Goal: Transaction & Acquisition: Purchase product/service

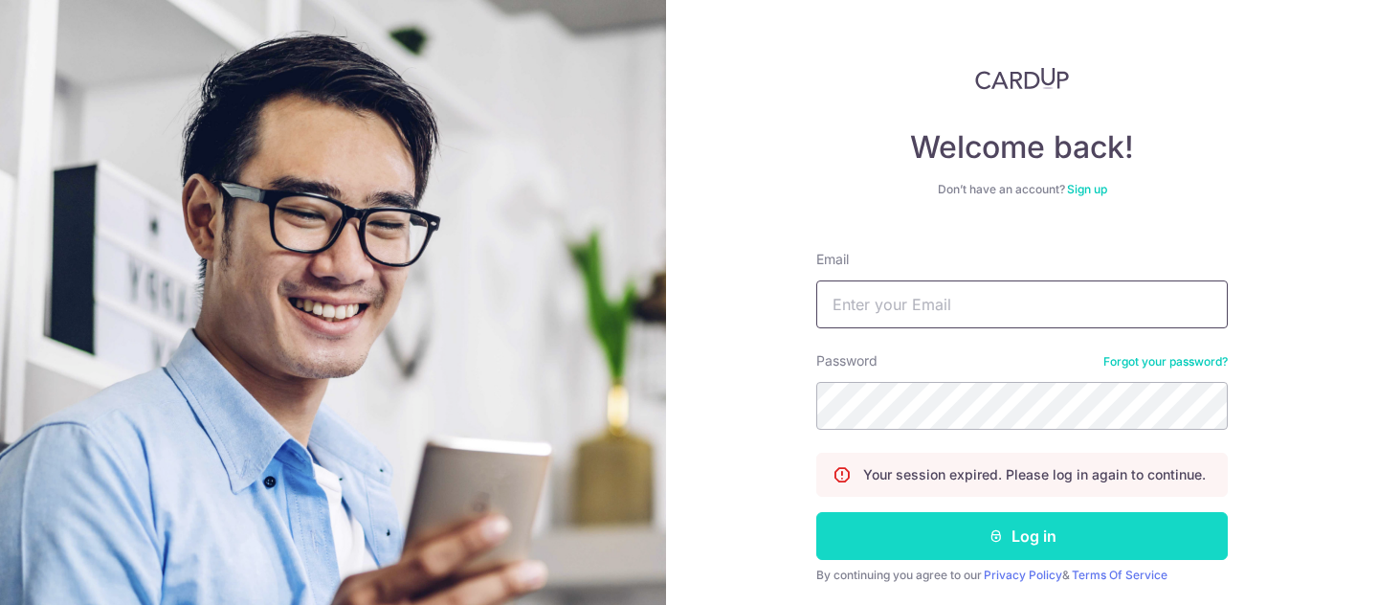
type input "[EMAIL_ADDRESS][DOMAIN_NAME]"
click at [951, 543] on button "Log in" at bounding box center [1021, 536] width 411 height 48
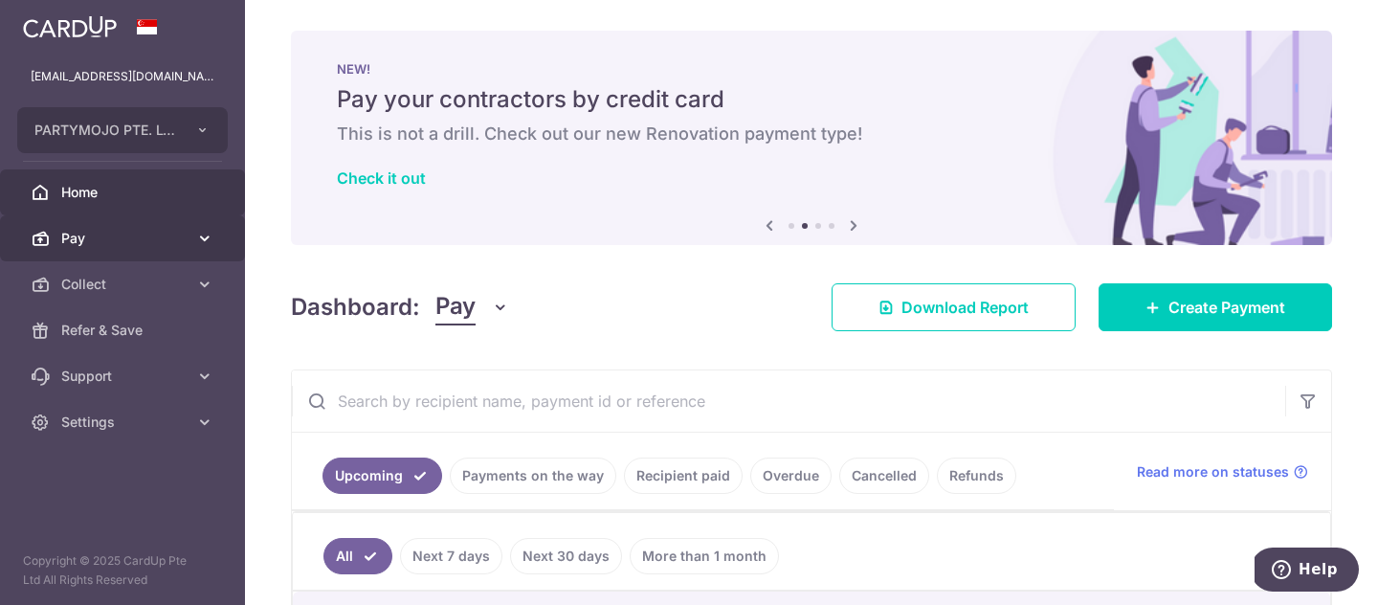
click at [144, 236] on span "Pay" at bounding box center [124, 238] width 126 height 19
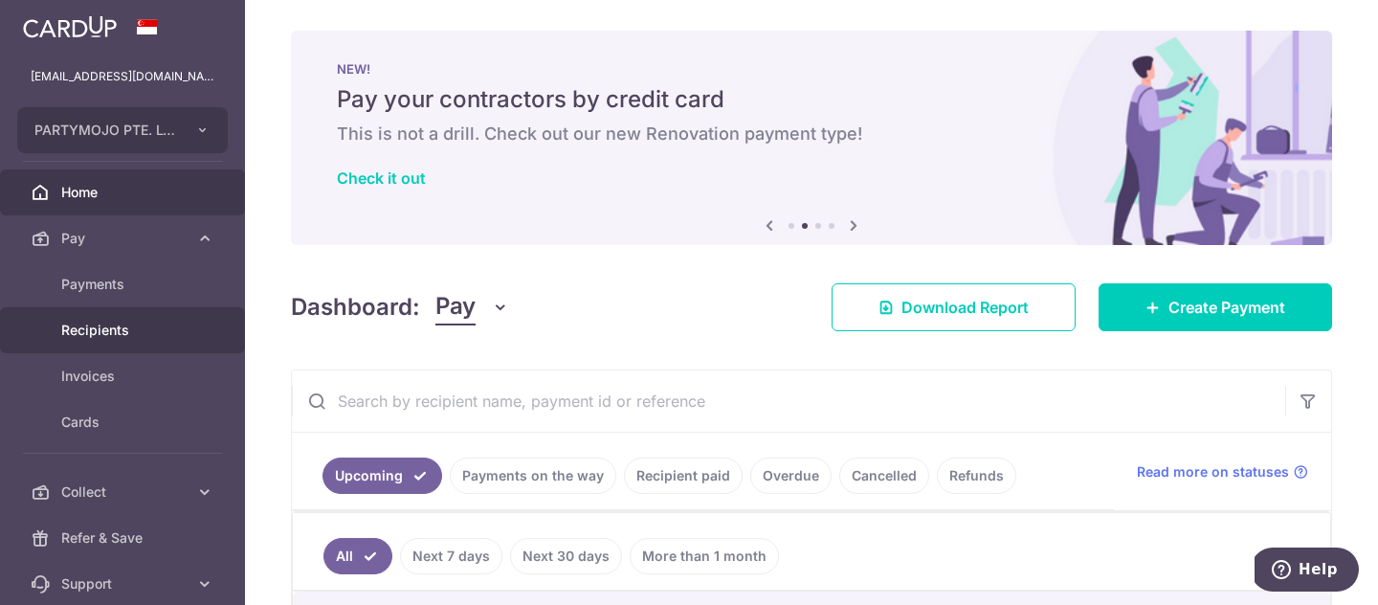
click at [107, 330] on span "Recipients" at bounding box center [124, 330] width 126 height 19
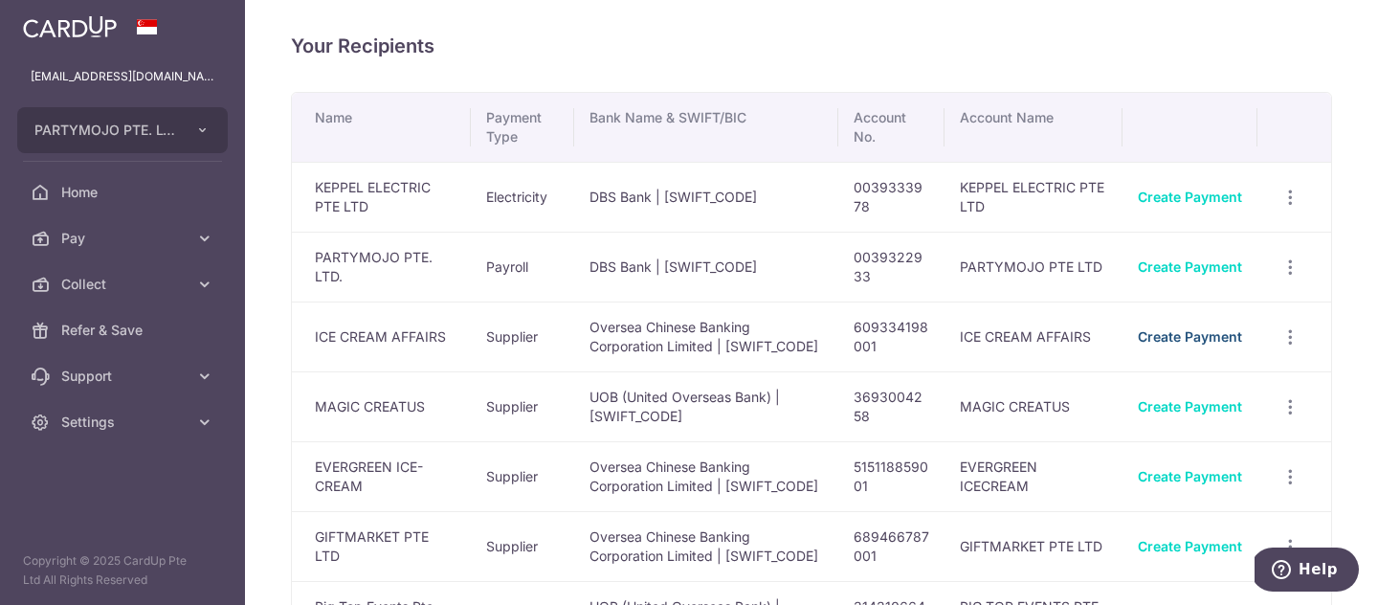
click at [1236, 344] on link "Create Payment" at bounding box center [1190, 336] width 104 height 16
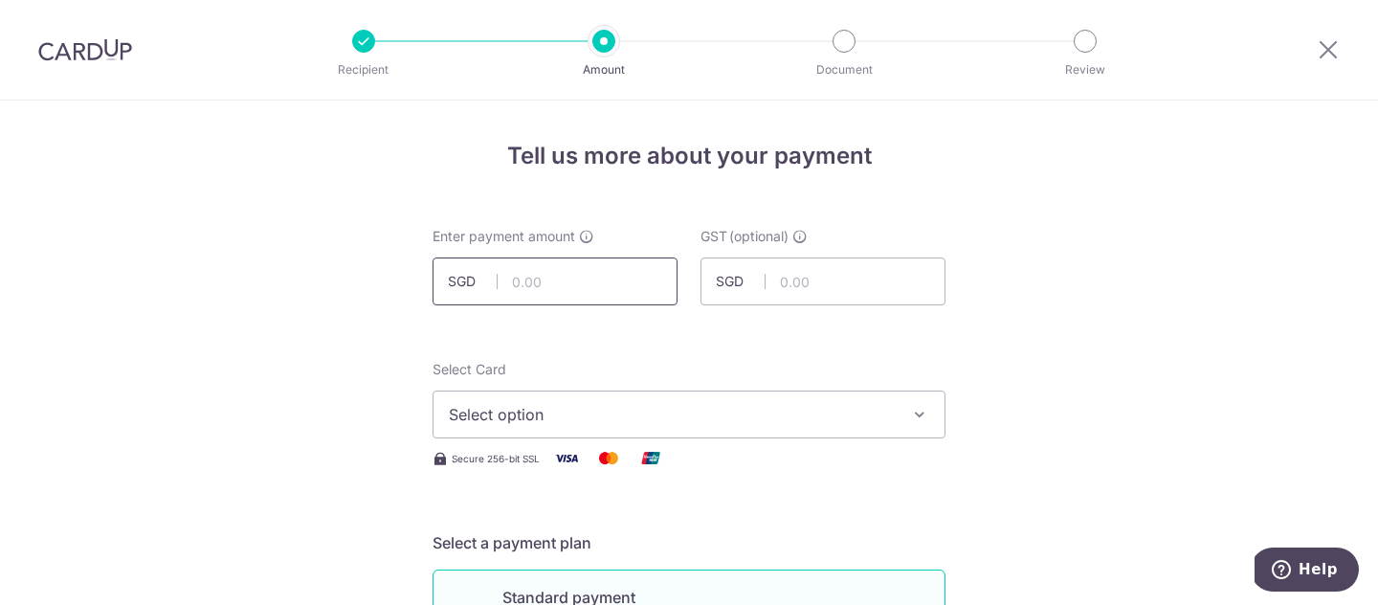
click at [600, 270] on input "text" at bounding box center [555, 281] width 245 height 48
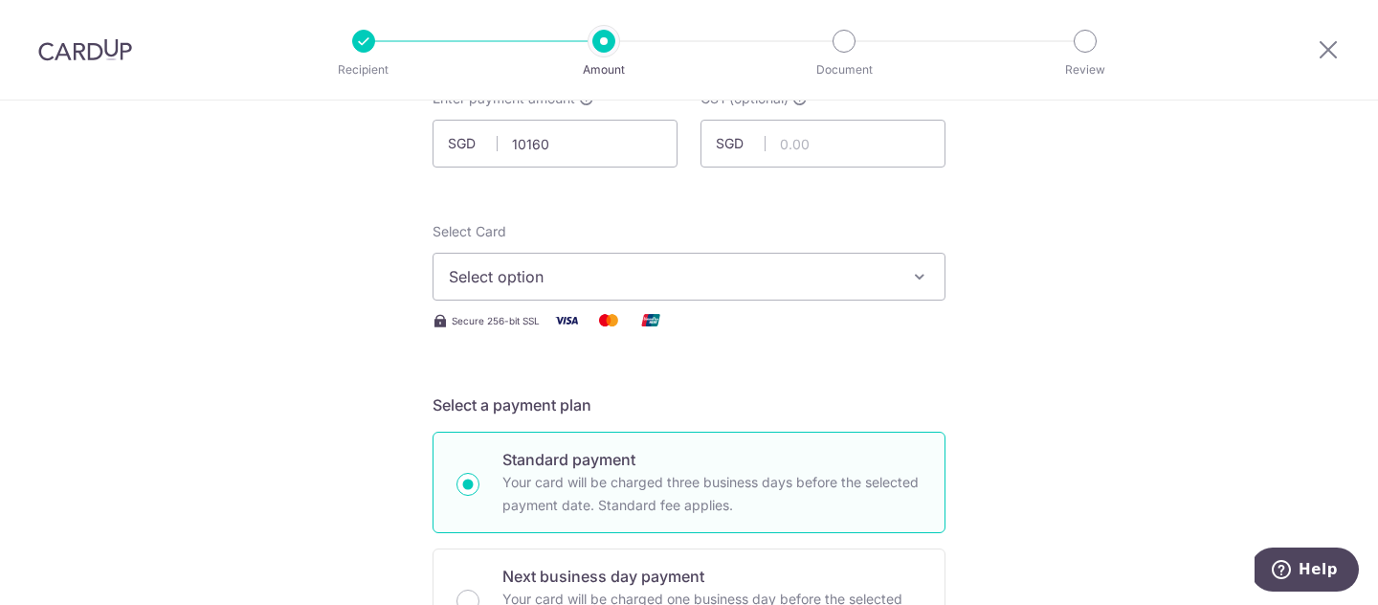
type input "10,160.00"
click at [595, 254] on button "Select option" at bounding box center [689, 277] width 513 height 48
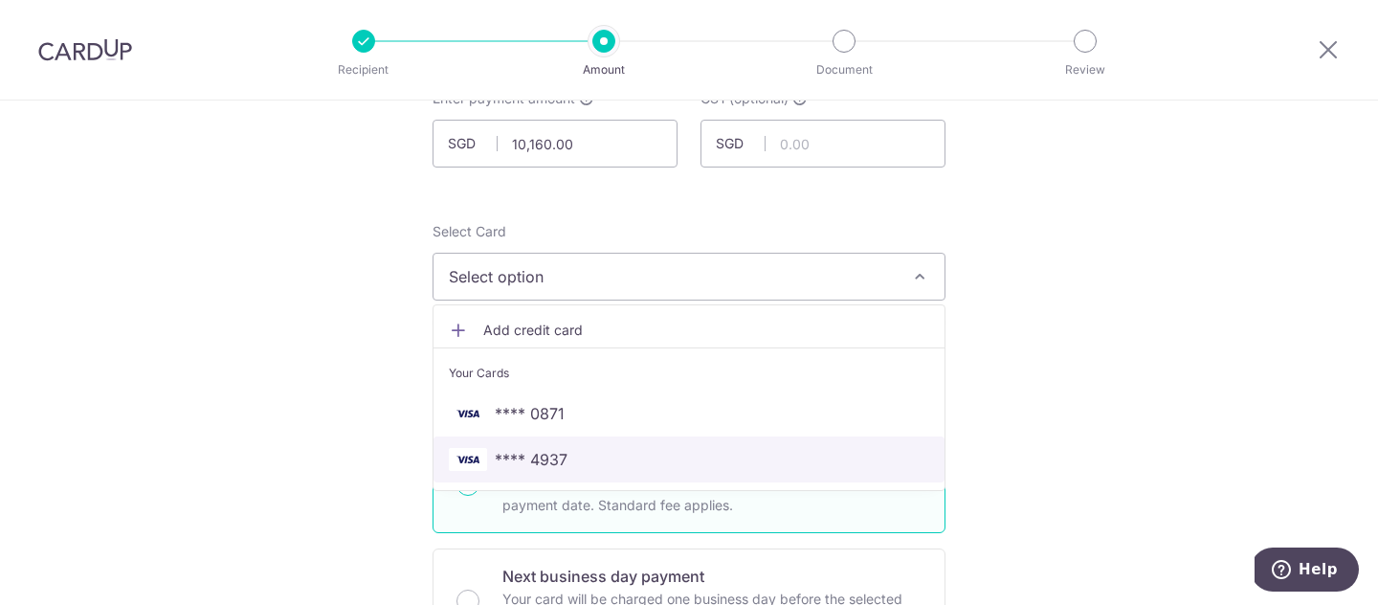
click at [594, 455] on span "**** 4937" at bounding box center [689, 459] width 480 height 23
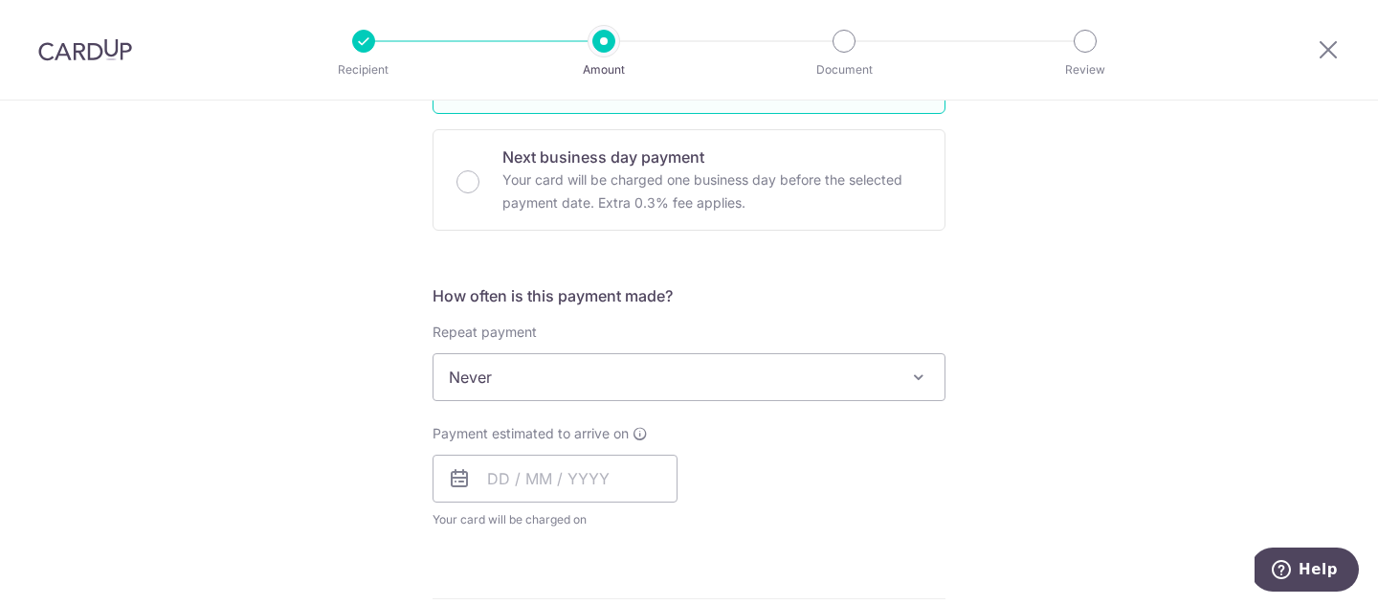
click at [606, 448] on div "Payment estimated to arrive on Your card will be charged on for the first payme…" at bounding box center [555, 476] width 245 height 105
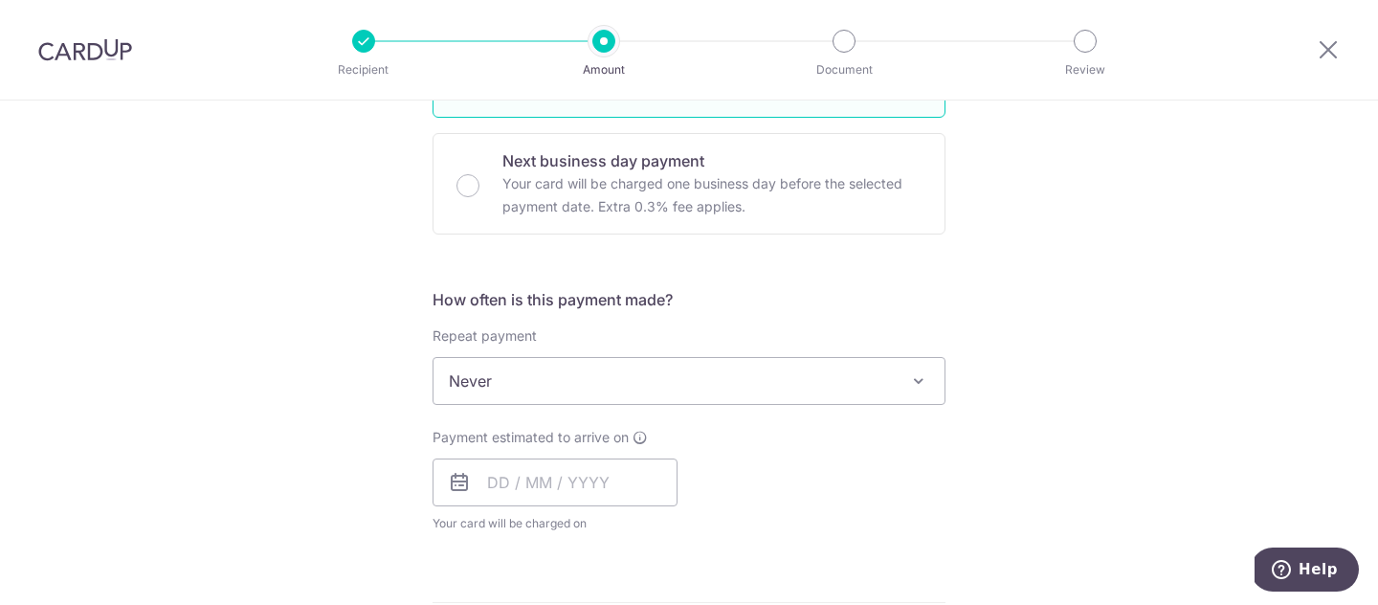
click at [603, 455] on div "Payment estimated to arrive on Your card will be charged on for the first payme…" at bounding box center [555, 480] width 245 height 105
click at [608, 472] on input "text" at bounding box center [555, 482] width 245 height 48
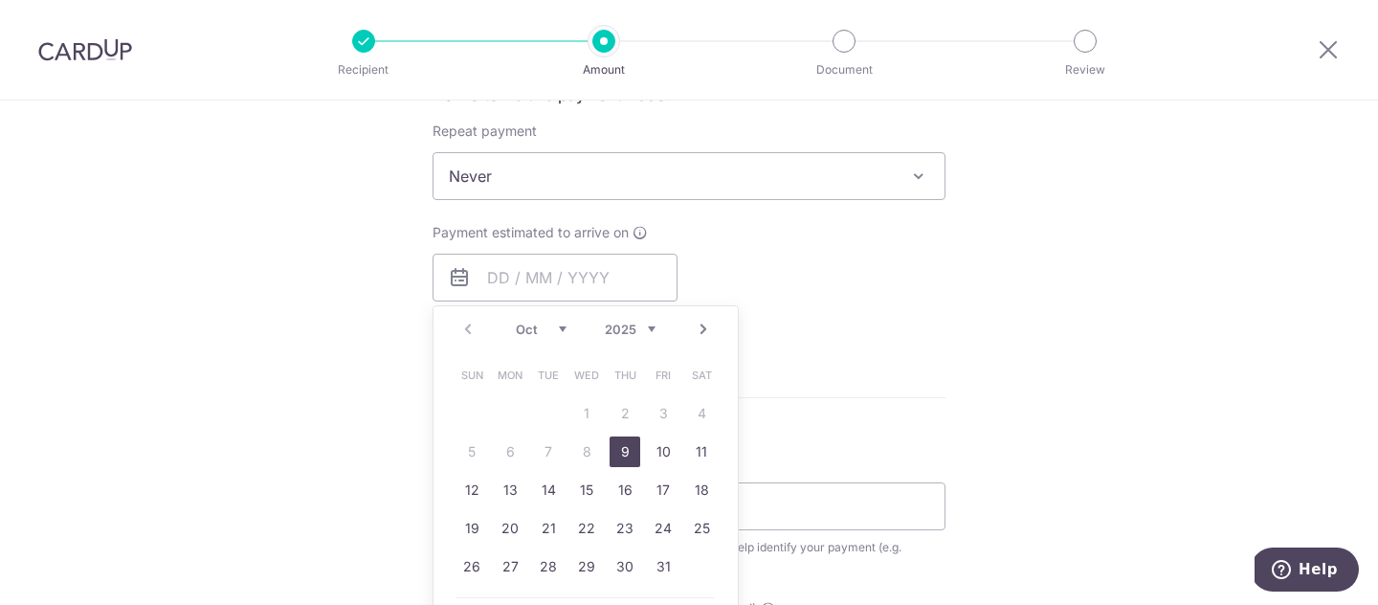
click at [621, 453] on link "9" at bounding box center [625, 451] width 31 height 31
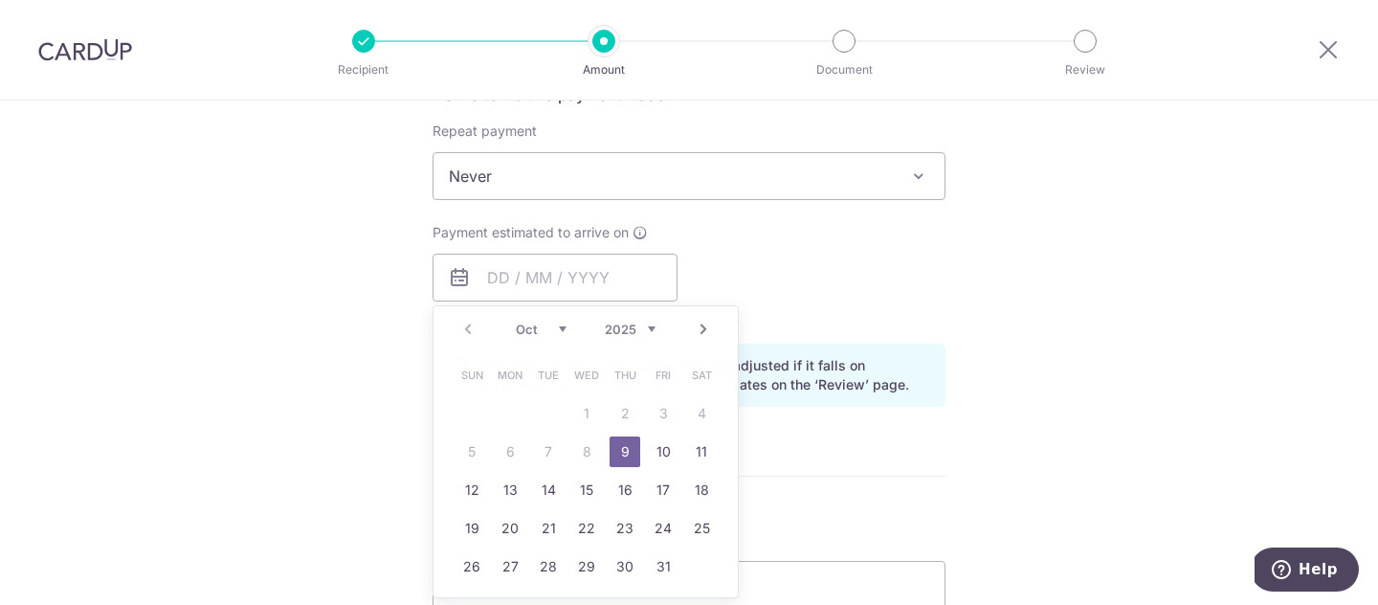
type input "09/10/2025"
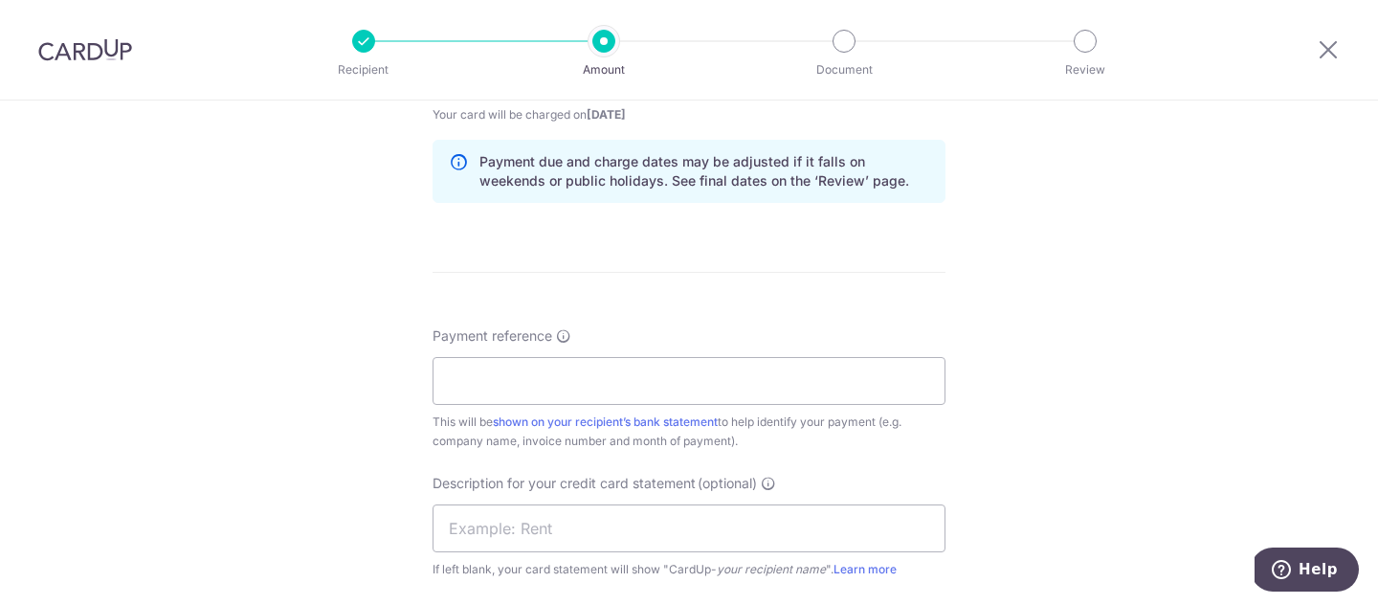
scroll to position [1038, 0]
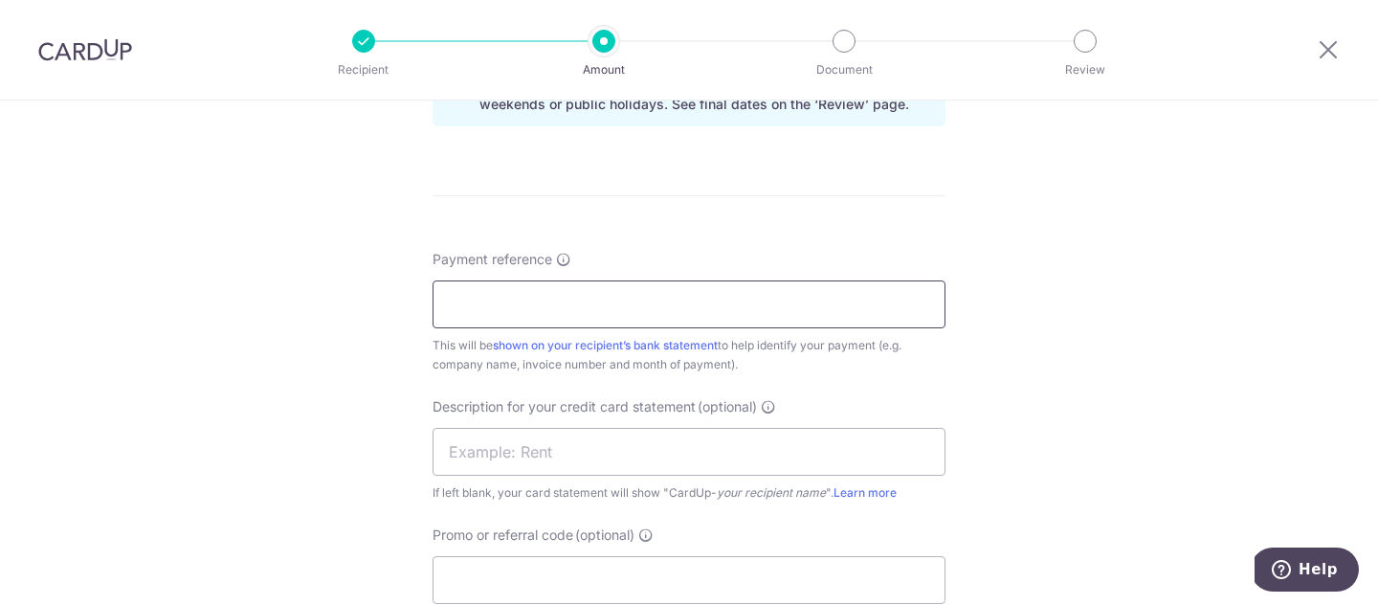
click at [621, 296] on input "Payment reference" at bounding box center [689, 304] width 513 height 48
type input "IC SEP"
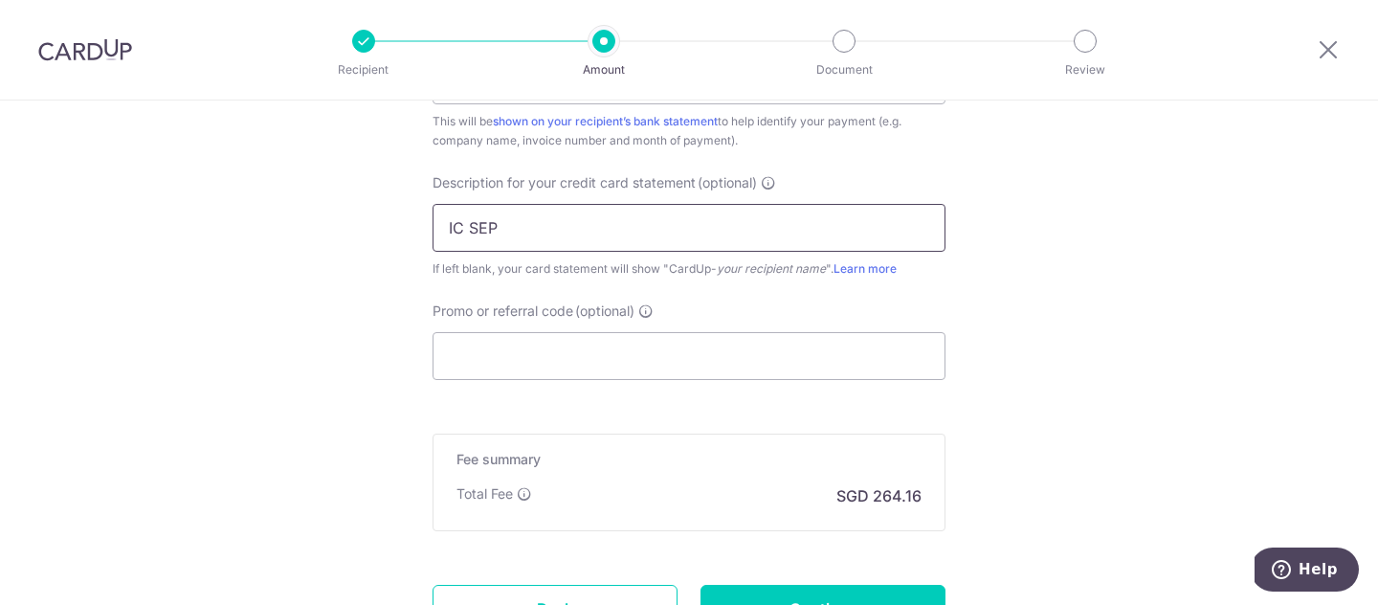
scroll to position [1433, 0]
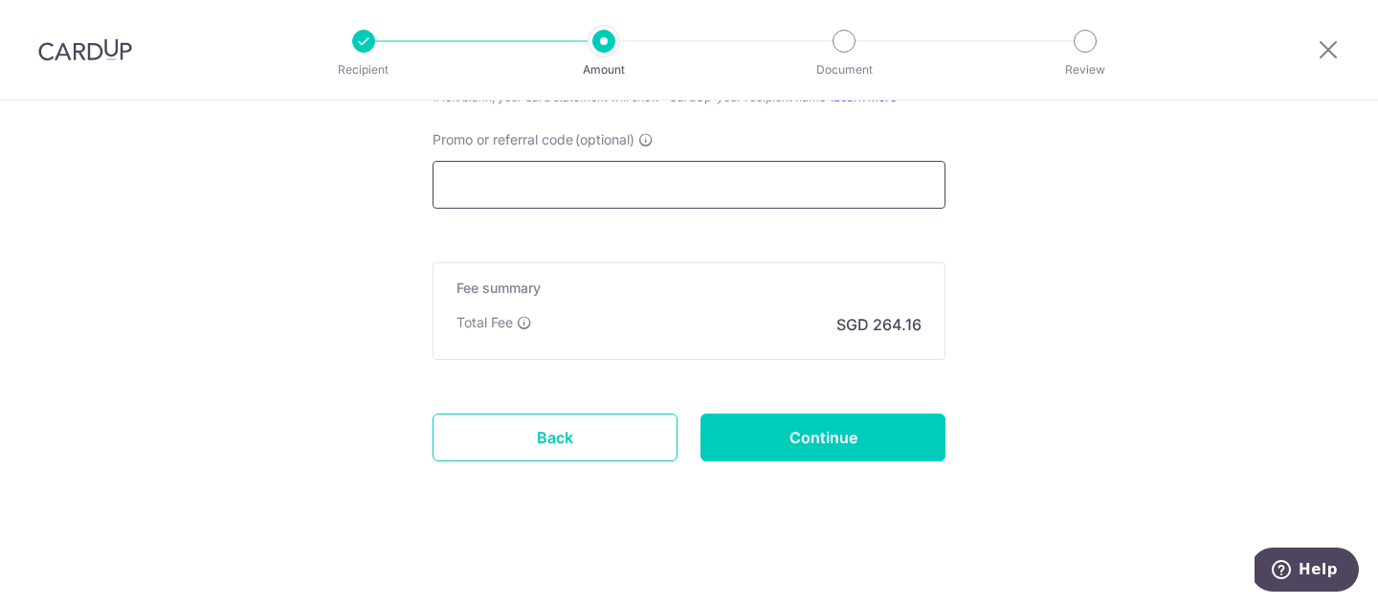
type input "IC SEP"
click at [634, 187] on input "Promo or referral code (optional)" at bounding box center [689, 185] width 513 height 48
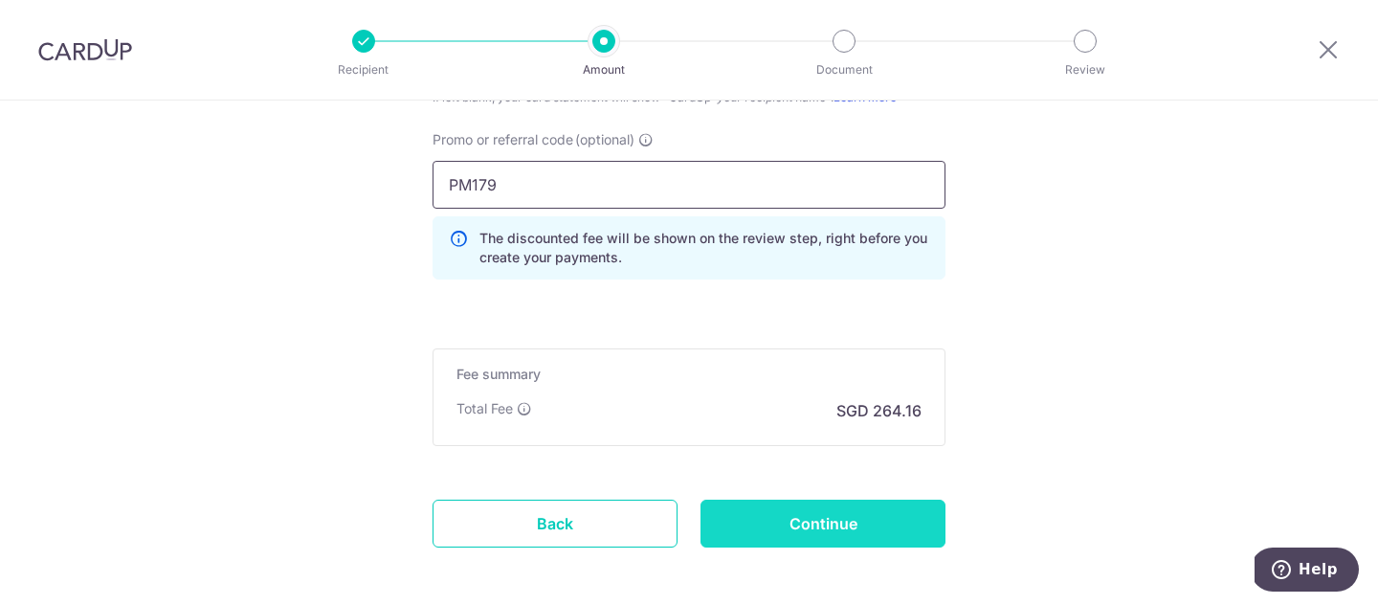
type input "PM179"
click at [811, 515] on input "Continue" at bounding box center [822, 524] width 245 height 48
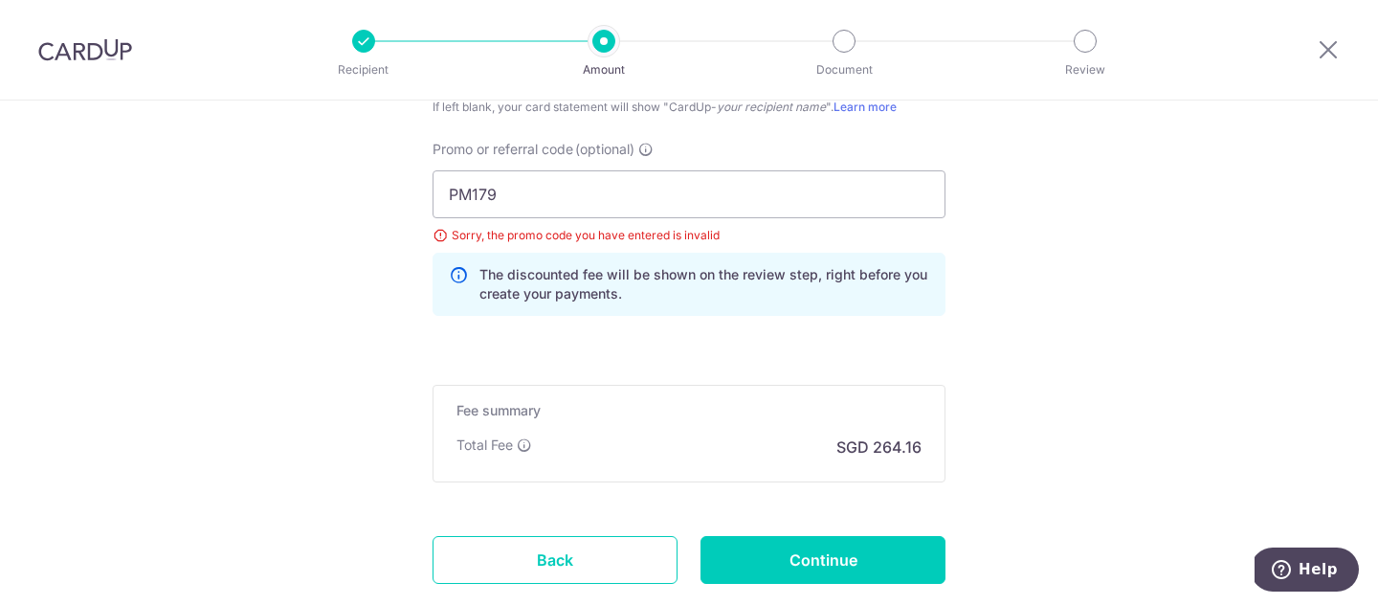
scroll to position [1393, 0]
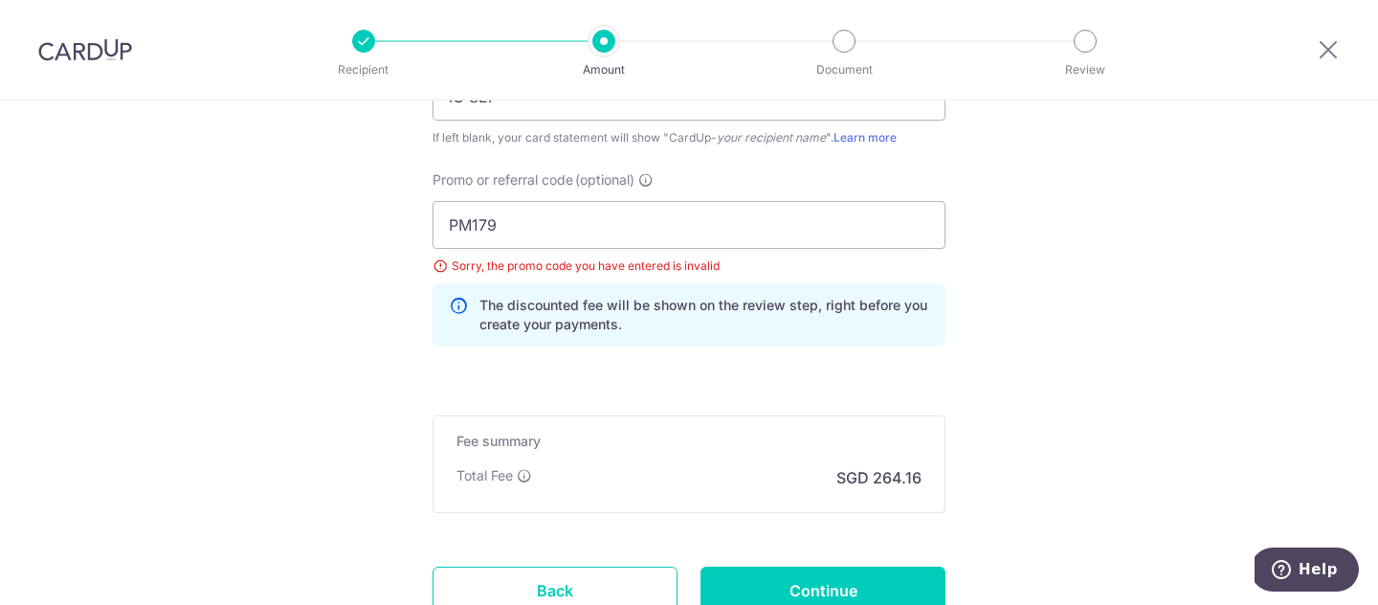
click at [471, 227] on input "PM179" at bounding box center [689, 225] width 513 height 48
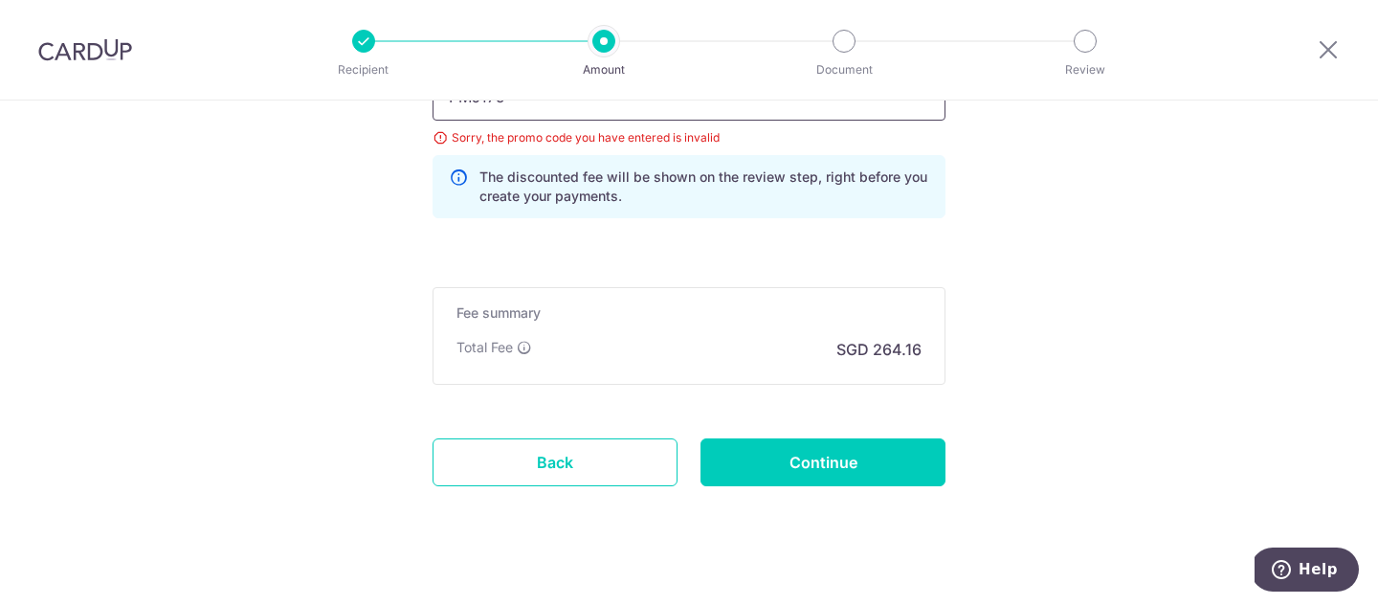
scroll to position [1546, 0]
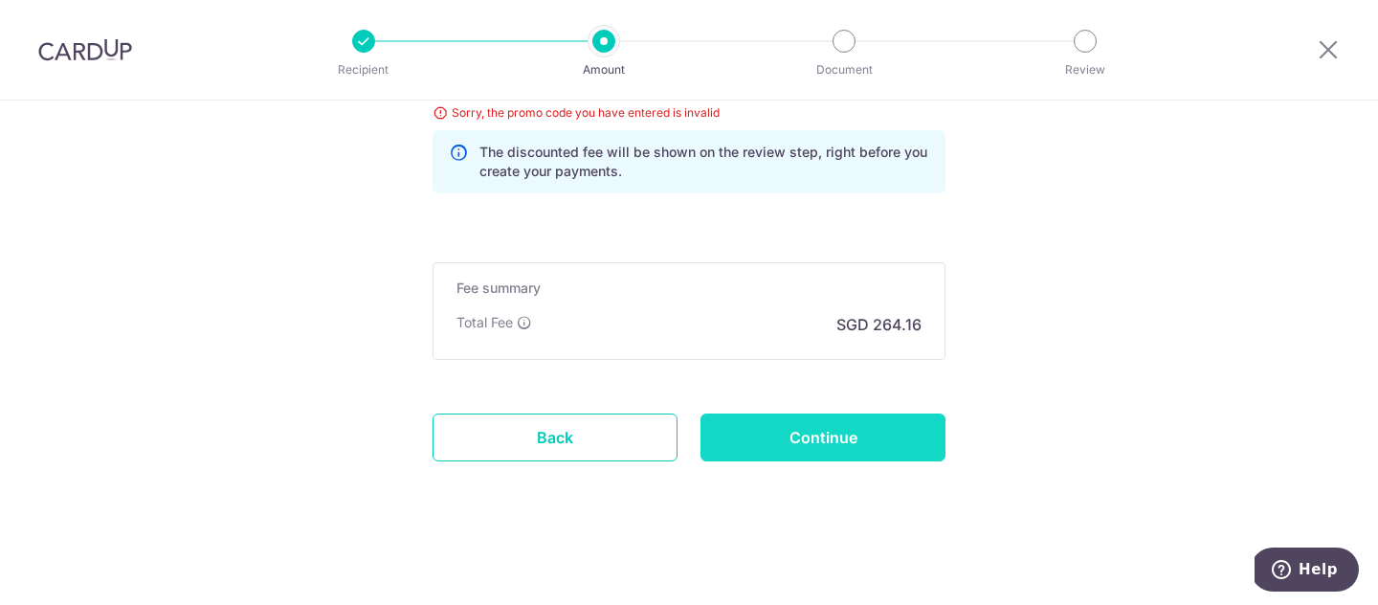
type input "PMJ179"
click at [892, 438] on input "Continue" at bounding box center [822, 437] width 245 height 48
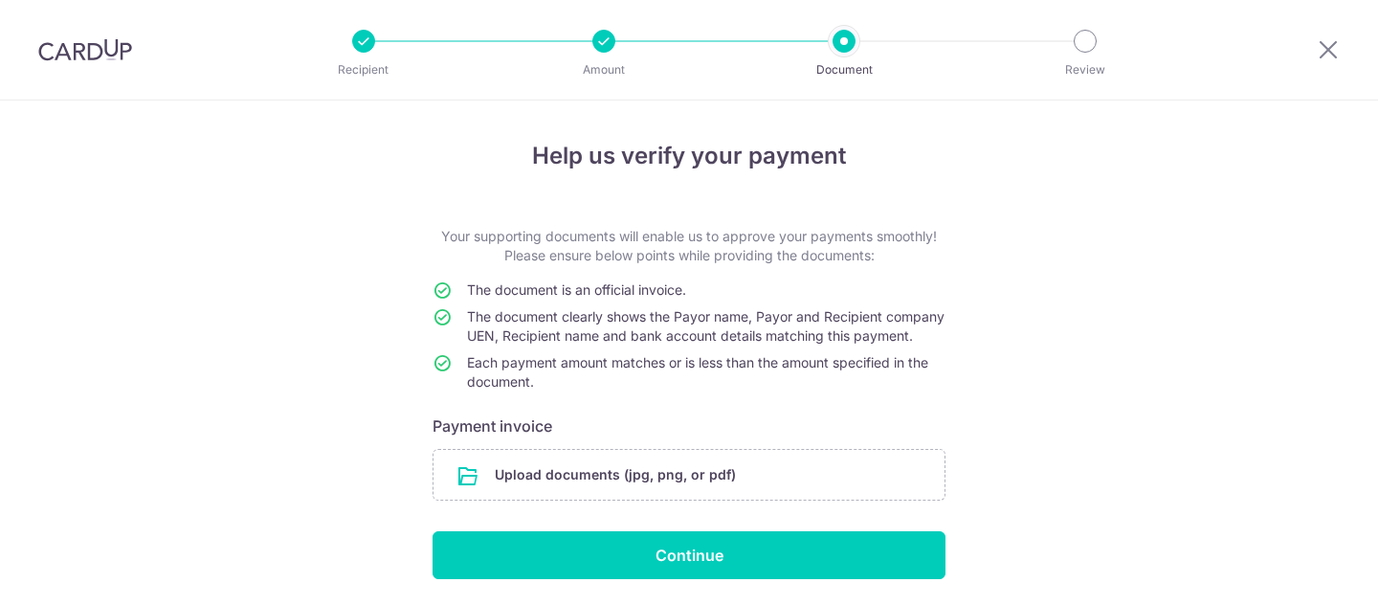
scroll to position [51, 0]
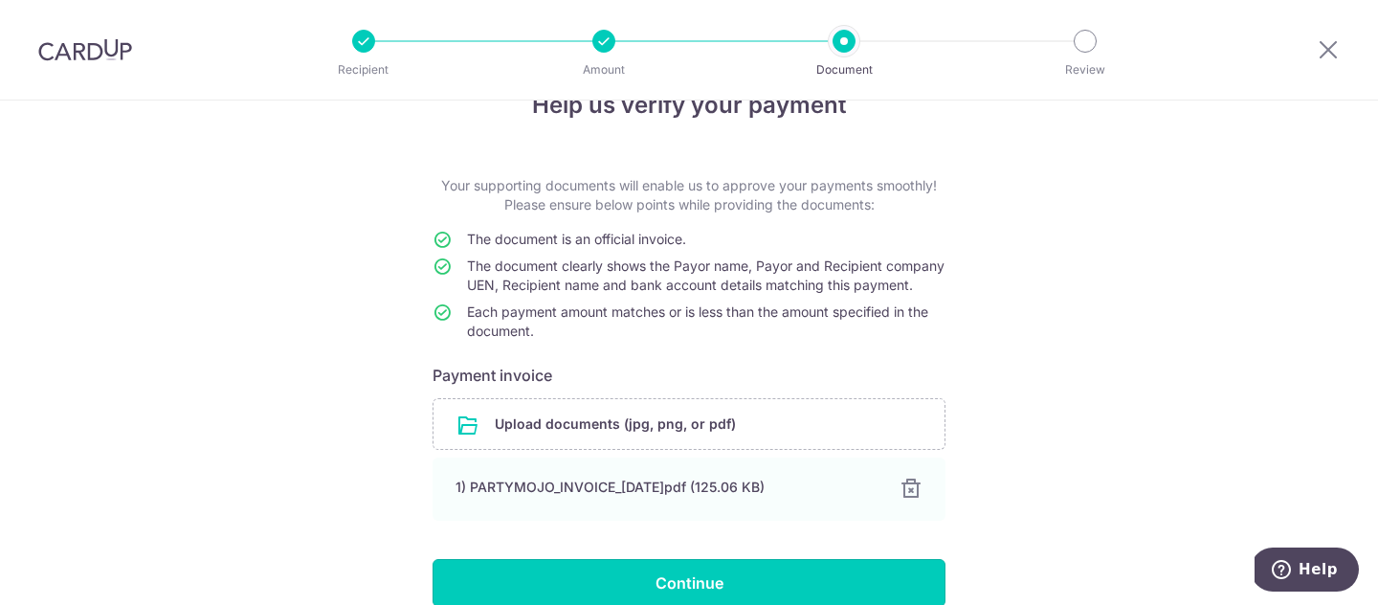
click at [725, 588] on input "Continue" at bounding box center [689, 583] width 513 height 48
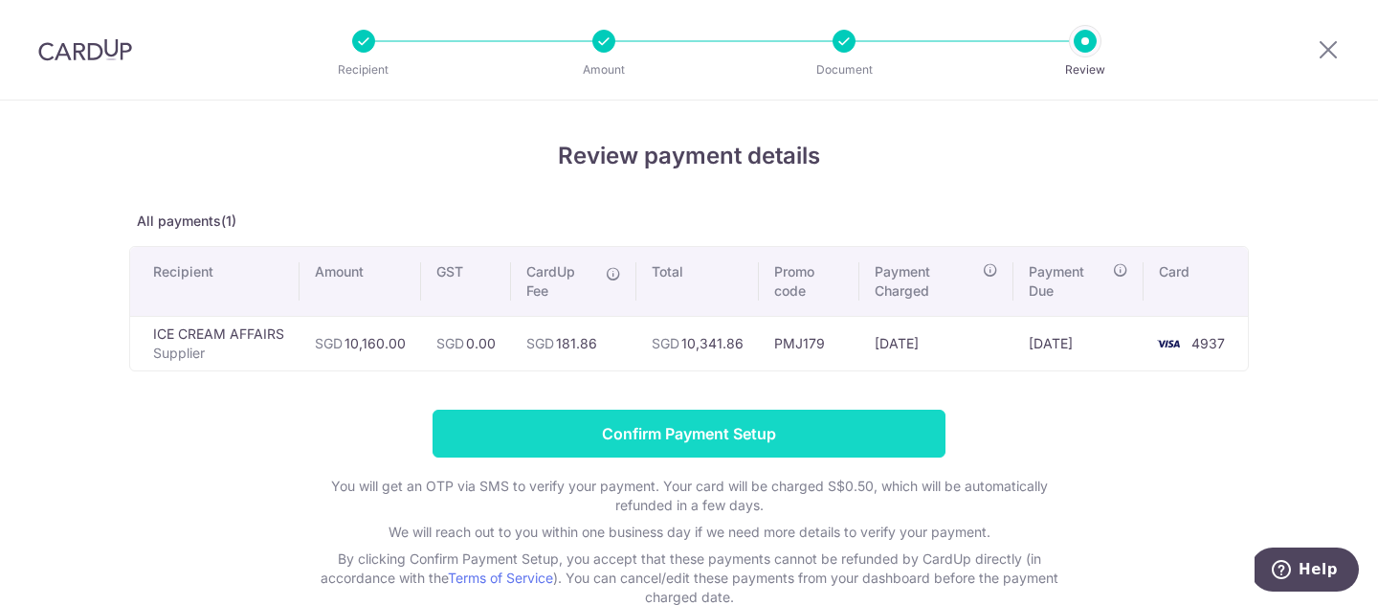
click at [850, 440] on input "Confirm Payment Setup" at bounding box center [689, 434] width 513 height 48
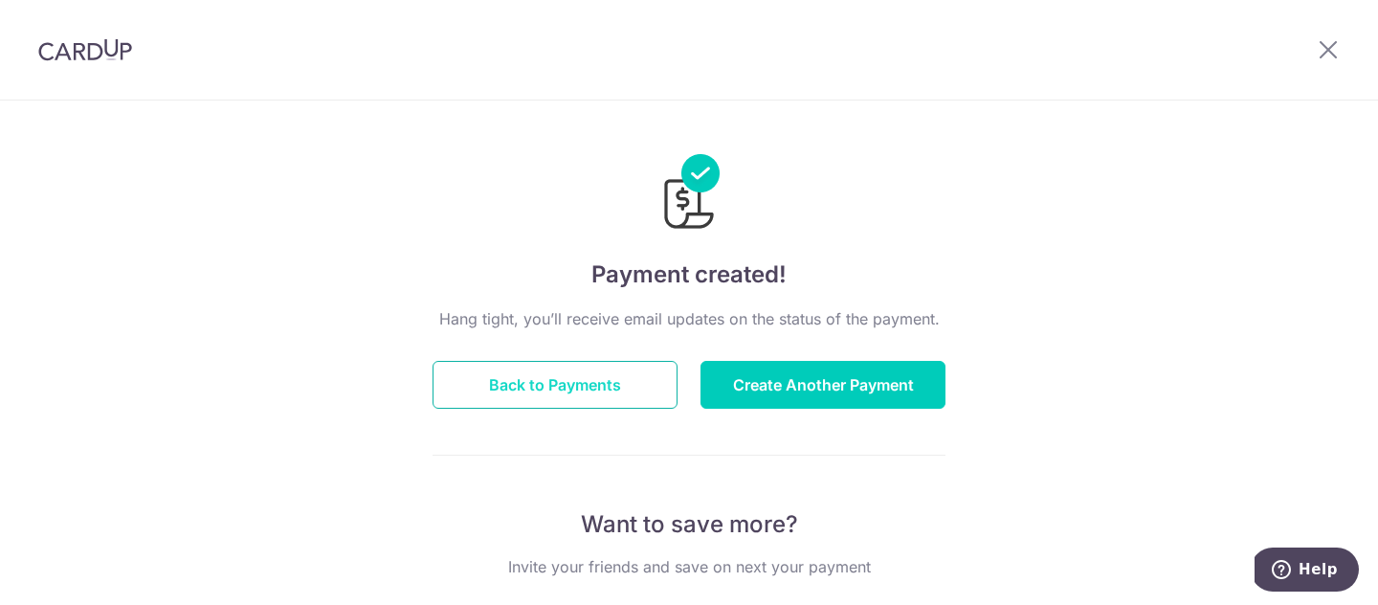
click at [567, 387] on button "Back to Payments" at bounding box center [555, 385] width 245 height 48
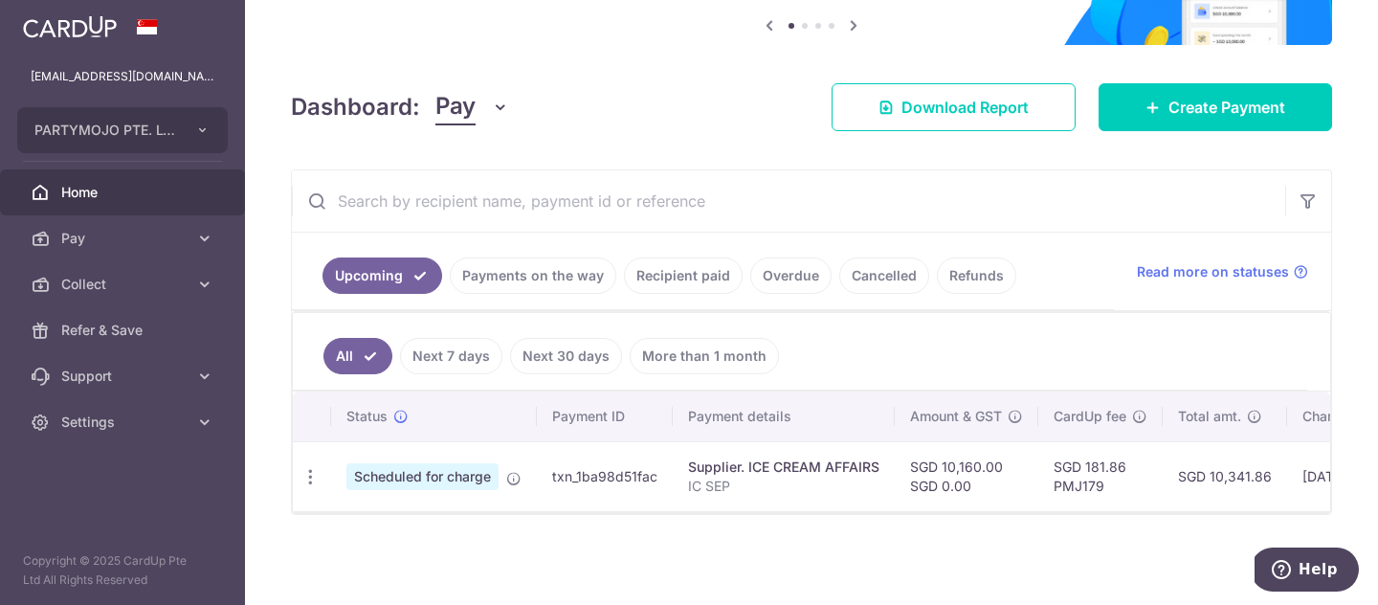
click at [479, 347] on link "Next 7 days" at bounding box center [451, 356] width 102 height 36
click at [584, 283] on link "Payments on the way" at bounding box center [533, 275] width 167 height 36
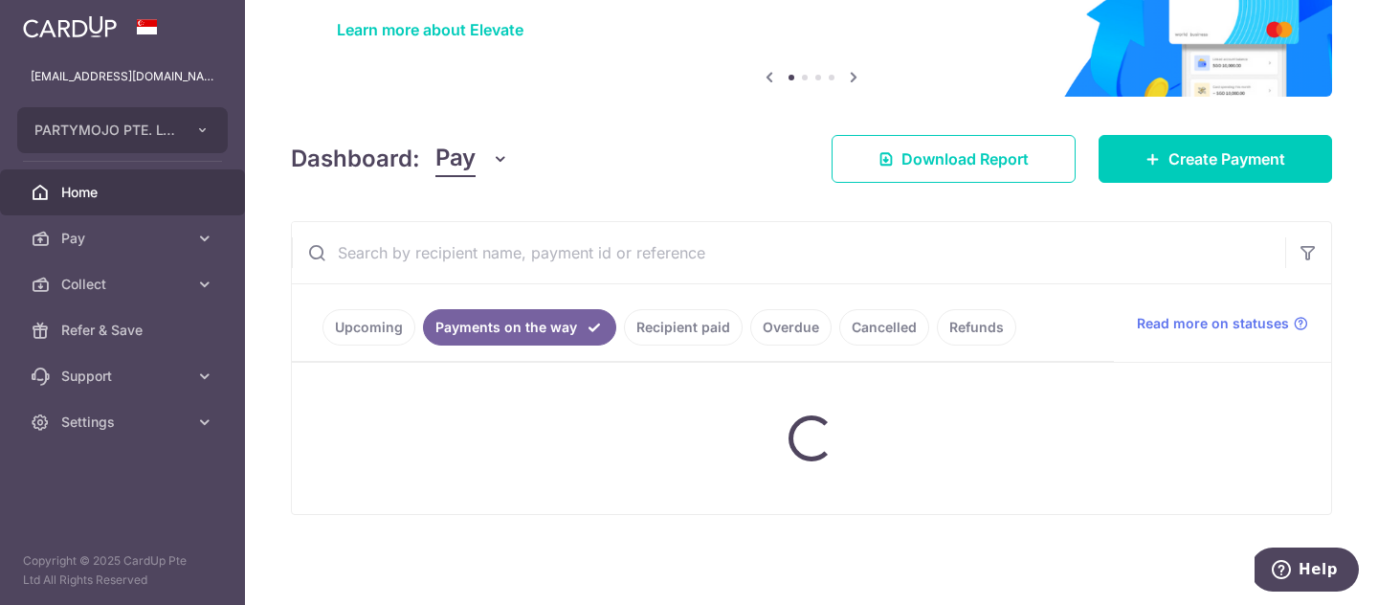
scroll to position [119, 0]
